Goal: Navigation & Orientation: Find specific page/section

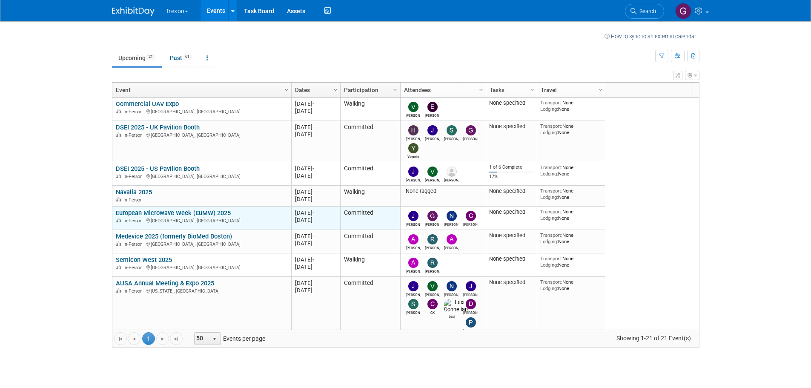
click at [206, 213] on link "European Microwave Week (EuMW) 2025" at bounding box center [173, 213] width 115 height 8
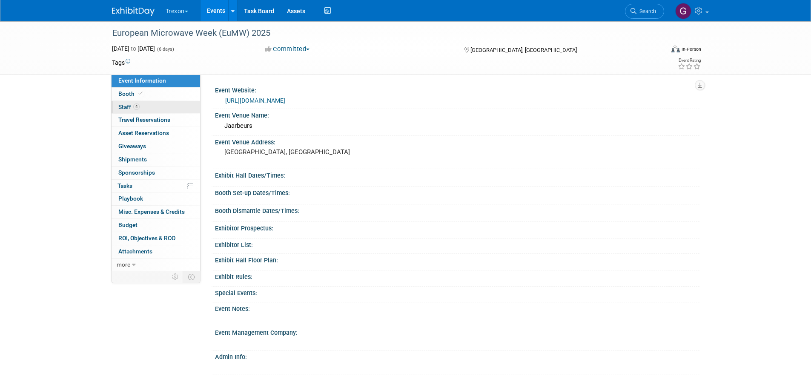
click at [128, 107] on span "Staff 4" at bounding box center [128, 106] width 21 height 7
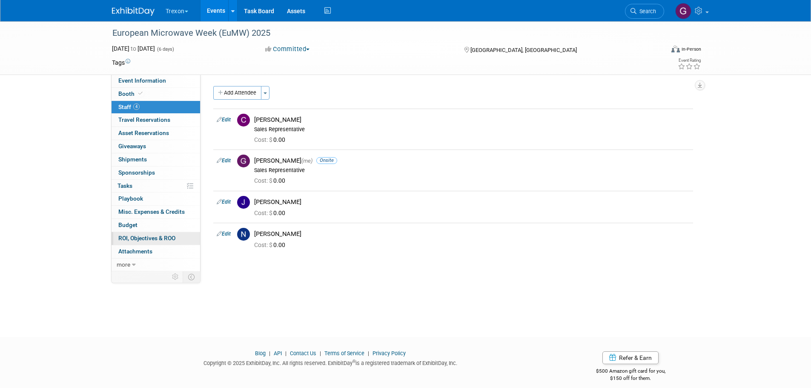
click at [141, 237] on span "ROI, Objectives & ROO 0" at bounding box center [146, 237] width 57 height 7
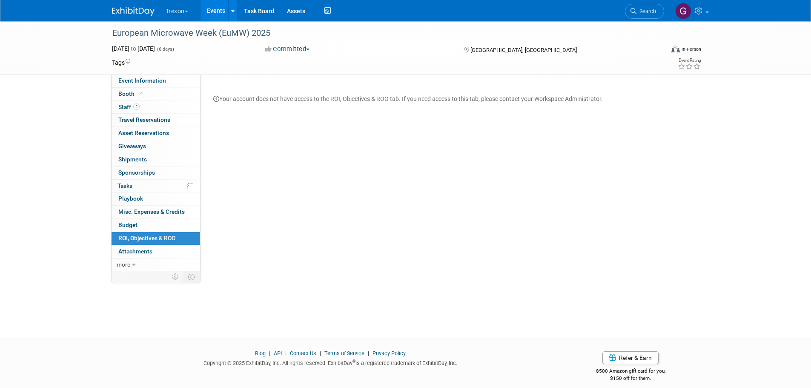
click at [179, 10] on button "Trexon" at bounding box center [182, 9] width 34 height 19
click at [189, 38] on link "IntelliConnect" at bounding box center [195, 39] width 61 height 12
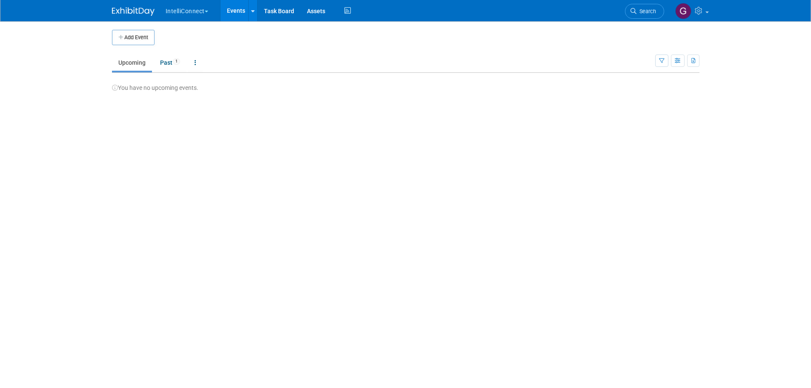
click at [185, 9] on button "IntelliConnect" at bounding box center [192, 9] width 54 height 19
click at [191, 49] on link "Trexon" at bounding box center [195, 51] width 61 height 12
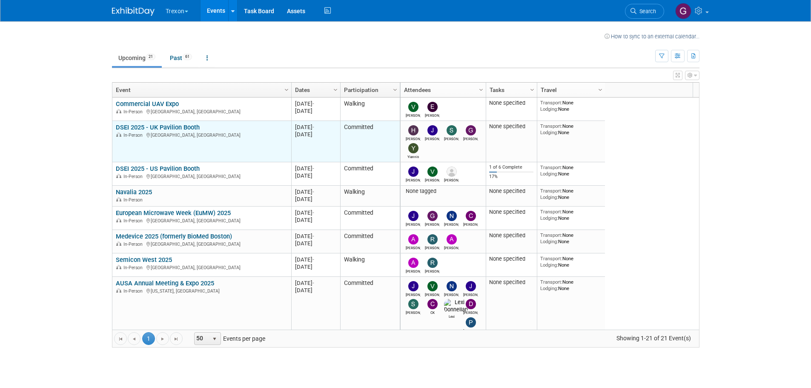
click at [186, 125] on link "DSEI 2025 - UK Pavilion Booth" at bounding box center [158, 127] width 84 height 8
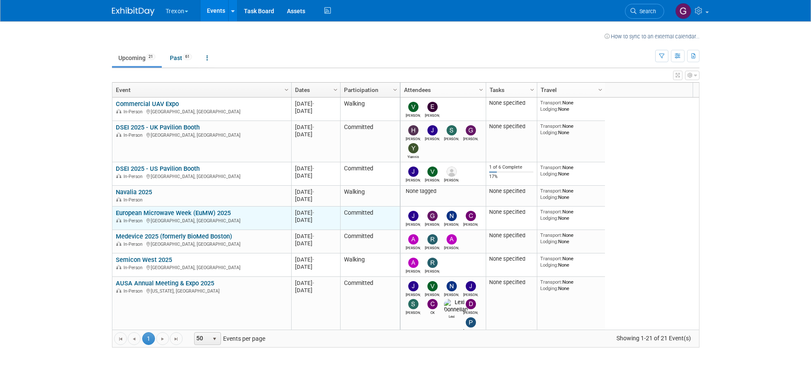
click at [167, 212] on link "European Microwave Week (EuMW) 2025" at bounding box center [173, 213] width 115 height 8
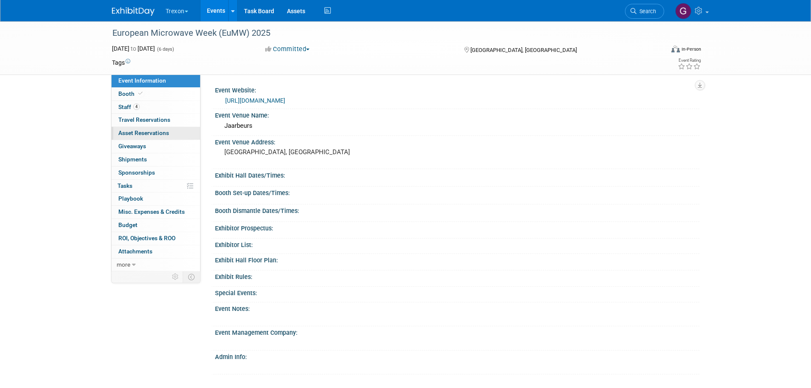
click at [140, 135] on span "Asset Reservations 0" at bounding box center [143, 132] width 51 height 7
